Goal: Information Seeking & Learning: Learn about a topic

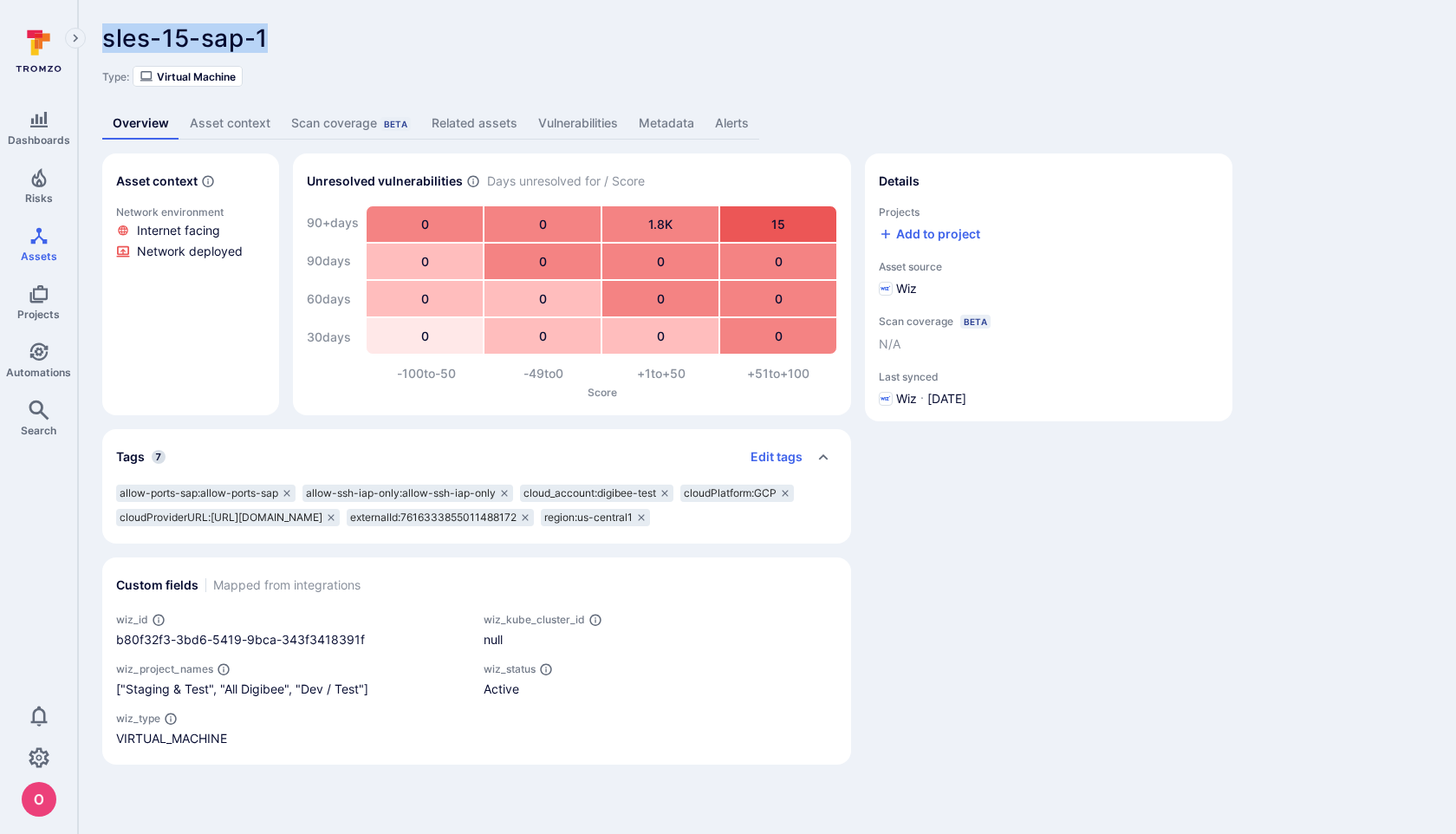
drag, startPoint x: 272, startPoint y: 42, endPoint x: 99, endPoint y: 41, distance: 173.0
click at [99, 41] on div "sles-15-sap-1 ... Show more Type: Virtual Machine Overview Asset context Scan c…" at bounding box center [767, 395] width 1378 height 789
copy span "sles-15-sap-1"
click at [237, 117] on link "Asset context" at bounding box center [231, 124] width 102 height 32
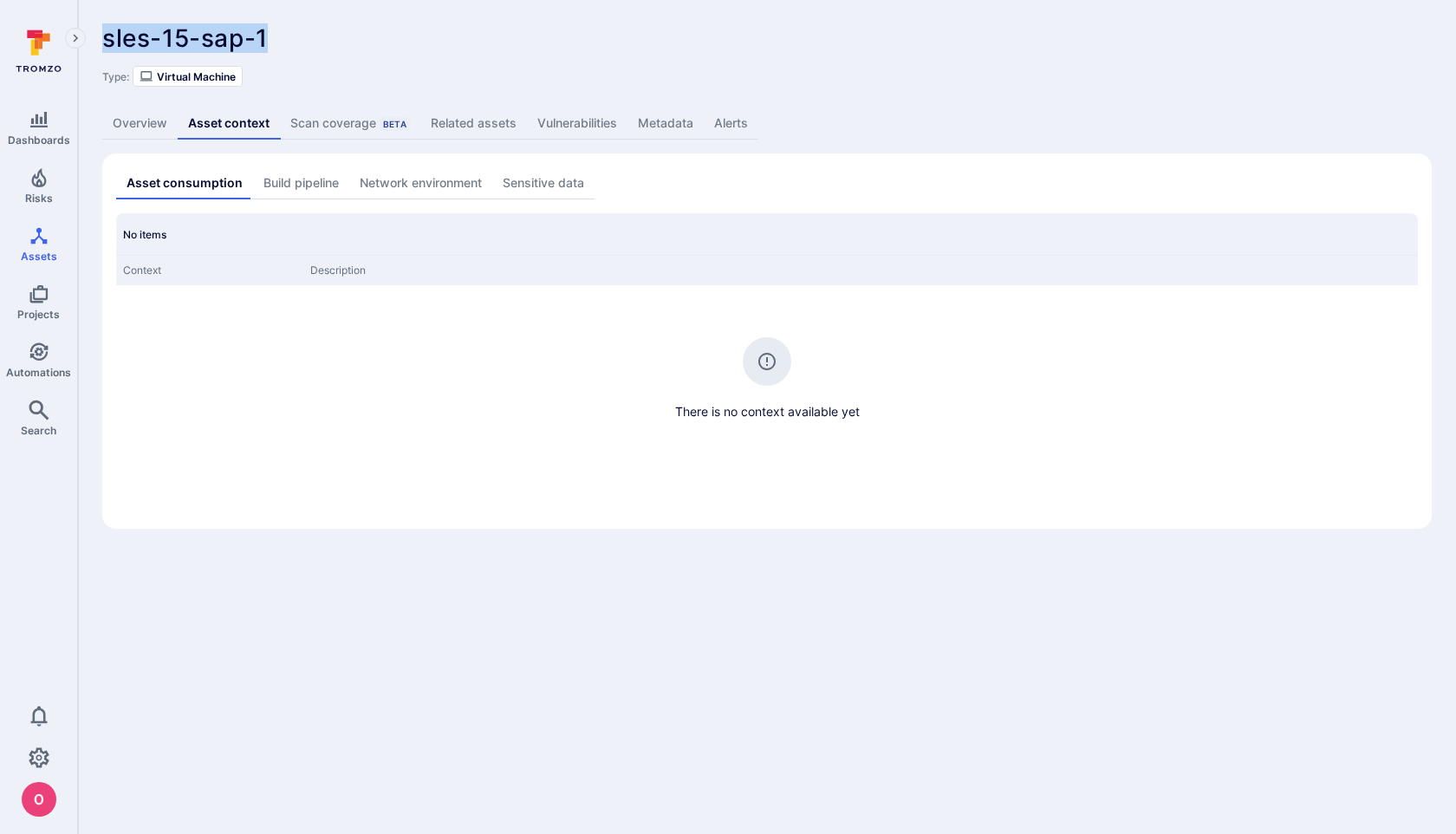
click at [661, 120] on link "Metadata" at bounding box center [665, 124] width 76 height 32
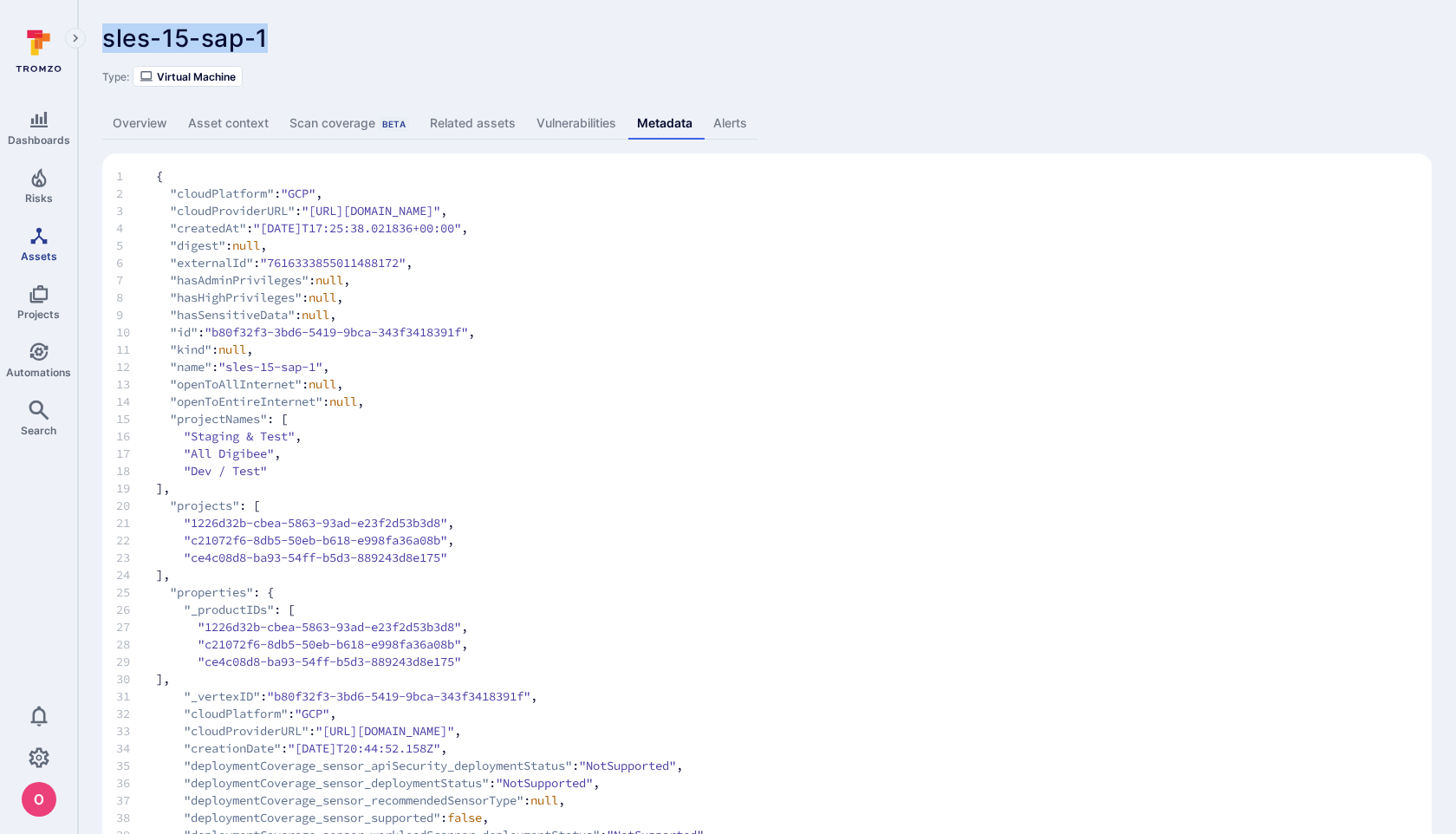
click at [47, 240] on icon "Assets" at bounding box center [39, 236] width 21 height 21
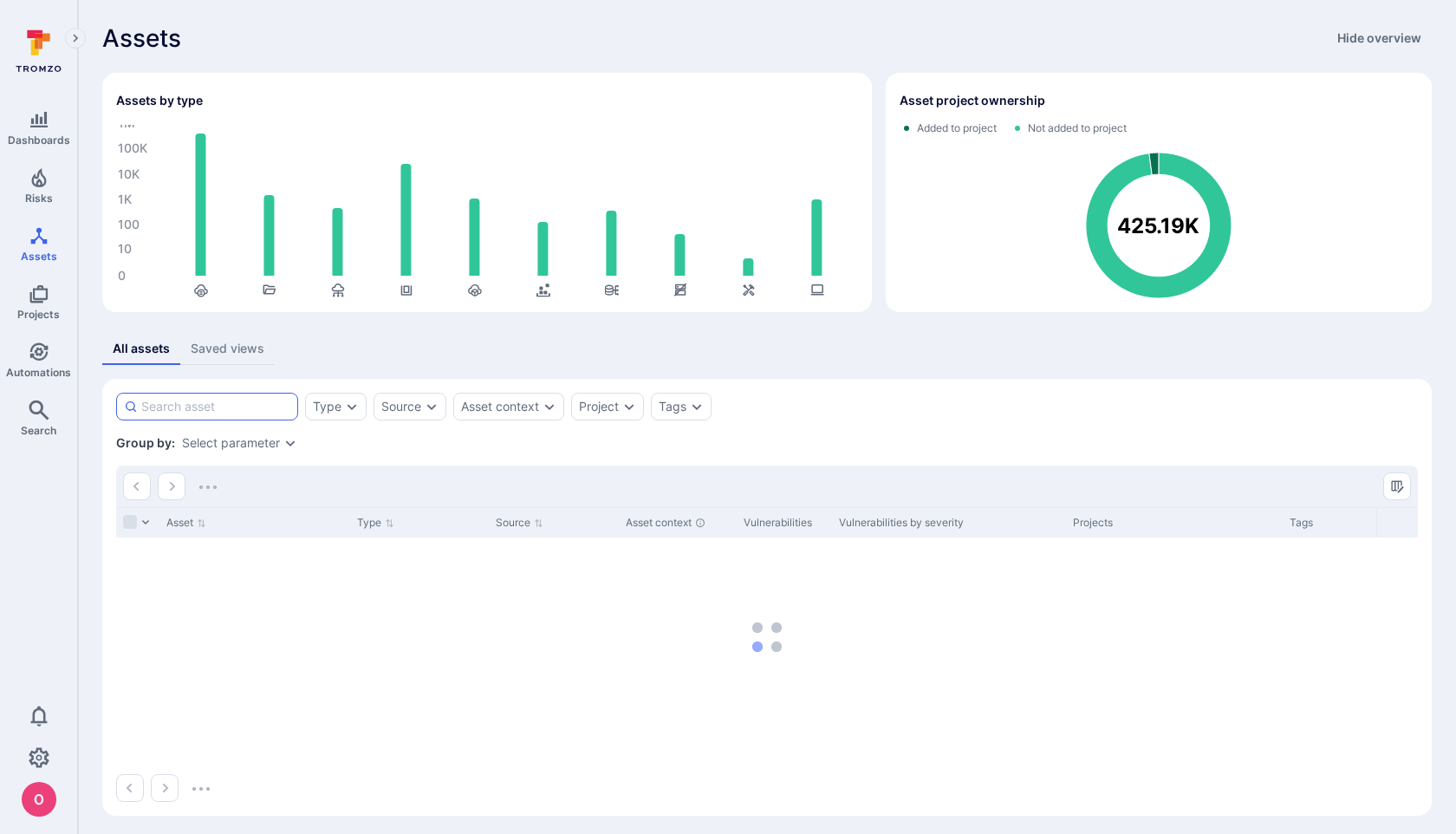
click at [213, 403] on input at bounding box center [215, 406] width 149 height 17
paste input "sles-15-sap-1"
type input "sles-15-sap-1"
